Goal: Check status: Check status

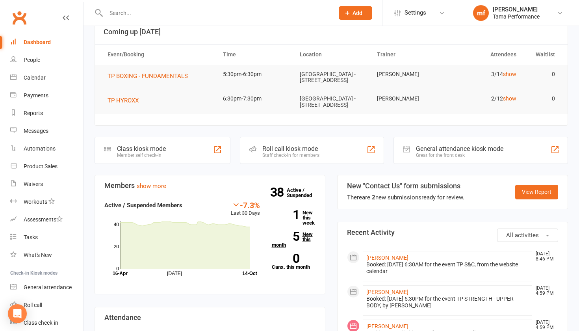
scroll to position [41, 0]
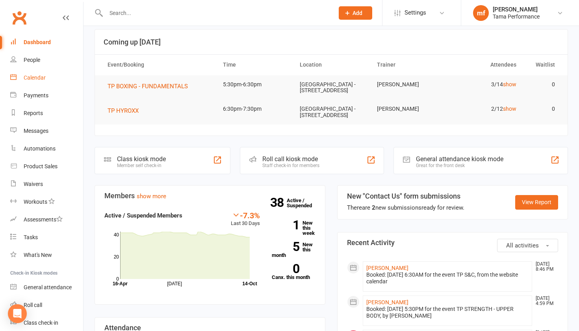
click at [38, 80] on div "Calendar" at bounding box center [35, 77] width 22 height 6
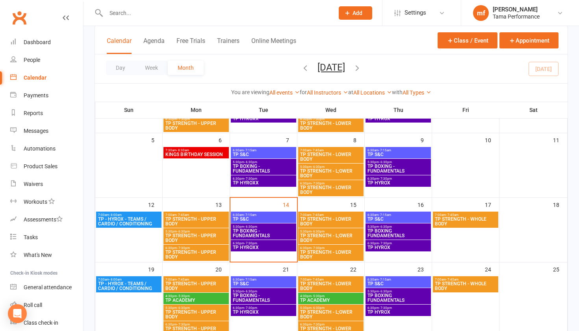
scroll to position [129, 0]
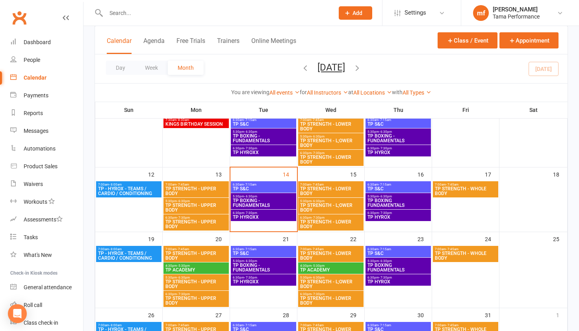
click at [258, 197] on span "5:30pm - 6:30pm" at bounding box center [263, 196] width 62 height 4
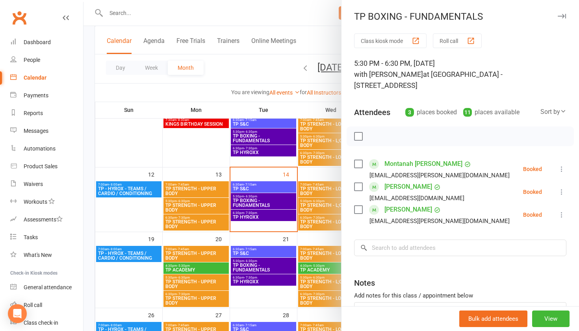
click at [255, 189] on div at bounding box center [330, 165] width 495 height 331
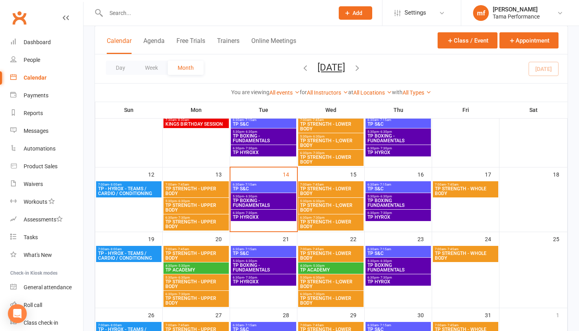
click at [255, 189] on span "TP S&C" at bounding box center [263, 188] width 62 height 5
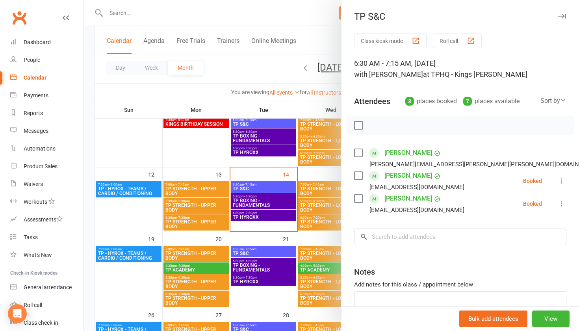
click at [258, 206] on div at bounding box center [330, 165] width 495 height 331
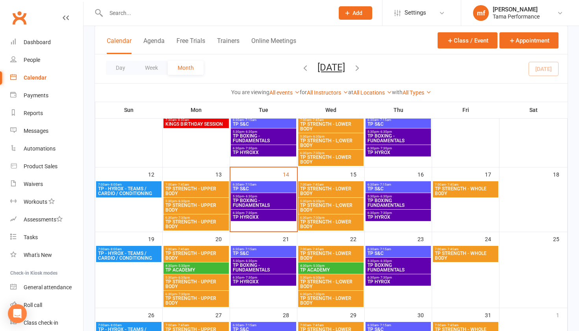
click at [258, 213] on span "6:30pm - 7:30pm" at bounding box center [263, 213] width 62 height 4
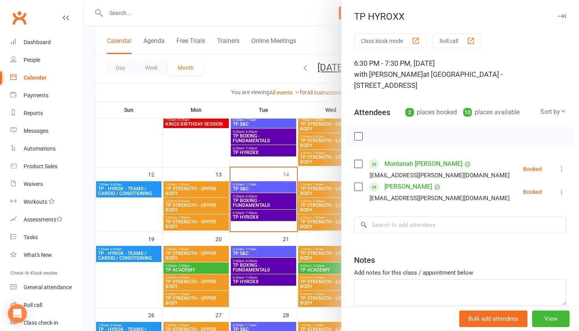
click at [261, 215] on div at bounding box center [330, 165] width 495 height 331
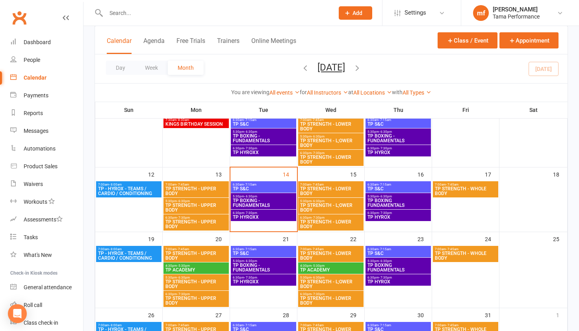
click at [261, 215] on span "TP HYROXX" at bounding box center [263, 217] width 62 height 5
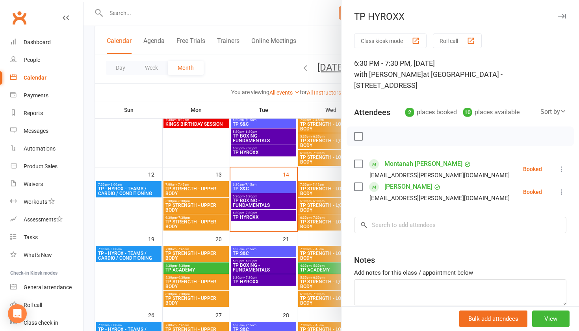
click at [280, 206] on div at bounding box center [330, 165] width 495 height 331
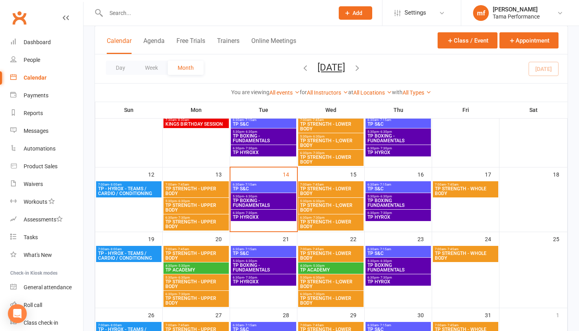
click at [278, 204] on span "TP BOXING - FUNDAMENTALS" at bounding box center [263, 202] width 62 height 9
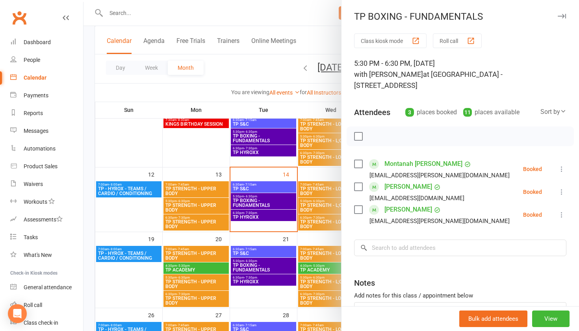
click at [215, 148] on div at bounding box center [330, 165] width 495 height 331
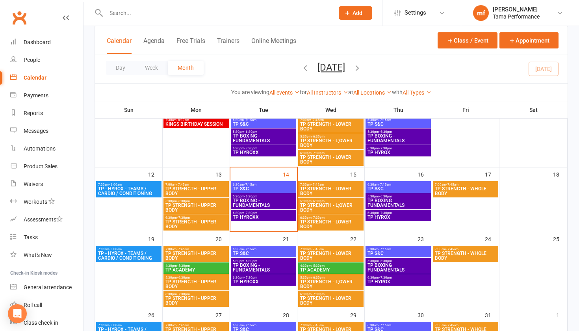
click at [279, 204] on span "TP BOXING - FUNDAMENTALS" at bounding box center [263, 202] width 62 height 9
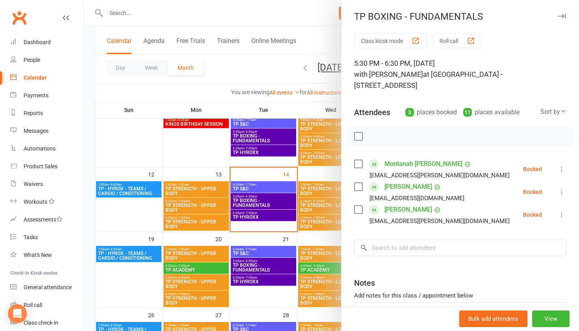
click at [277, 217] on div at bounding box center [330, 165] width 495 height 331
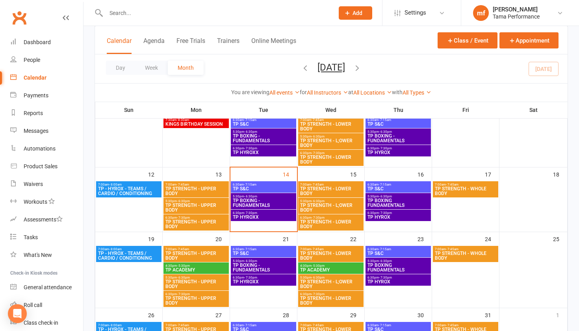
click at [277, 217] on span "TP HYROXX" at bounding box center [263, 217] width 62 height 5
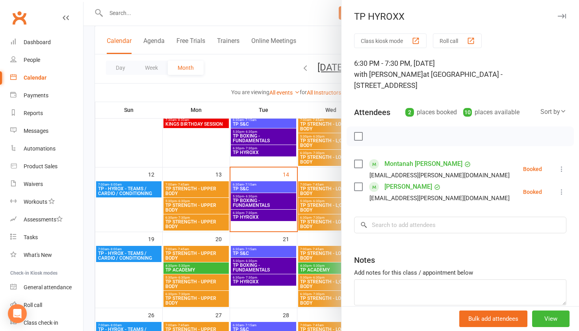
click at [196, 161] on div at bounding box center [330, 165] width 495 height 331
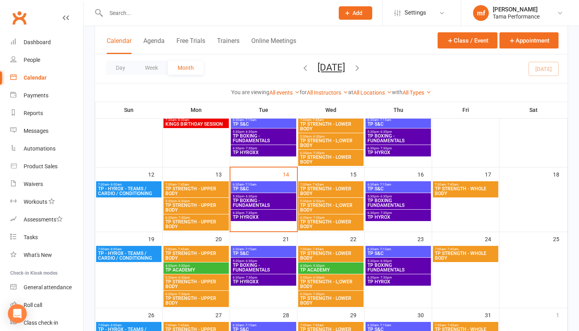
click at [244, 187] on span "TP S&C" at bounding box center [263, 188] width 62 height 5
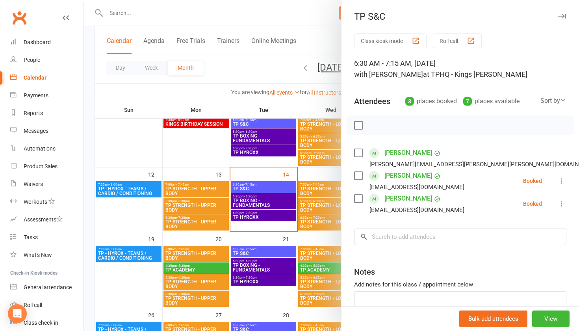
click at [279, 198] on div at bounding box center [330, 165] width 495 height 331
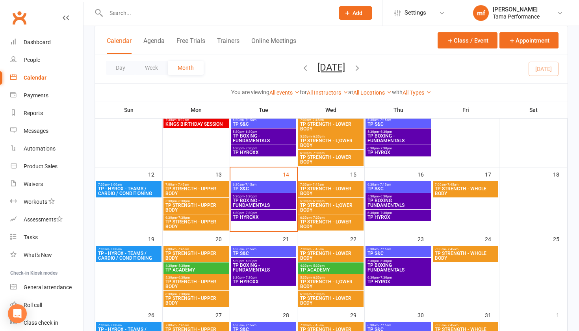
click at [276, 202] on span "TP BOXING - FUNDAMENTALS" at bounding box center [263, 202] width 62 height 9
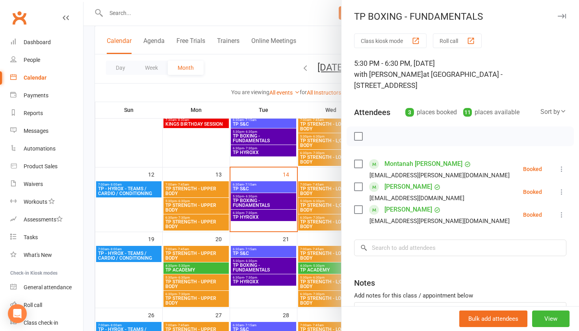
click at [189, 15] on div at bounding box center [330, 165] width 495 height 331
